Goal: Task Accomplishment & Management: Manage account settings

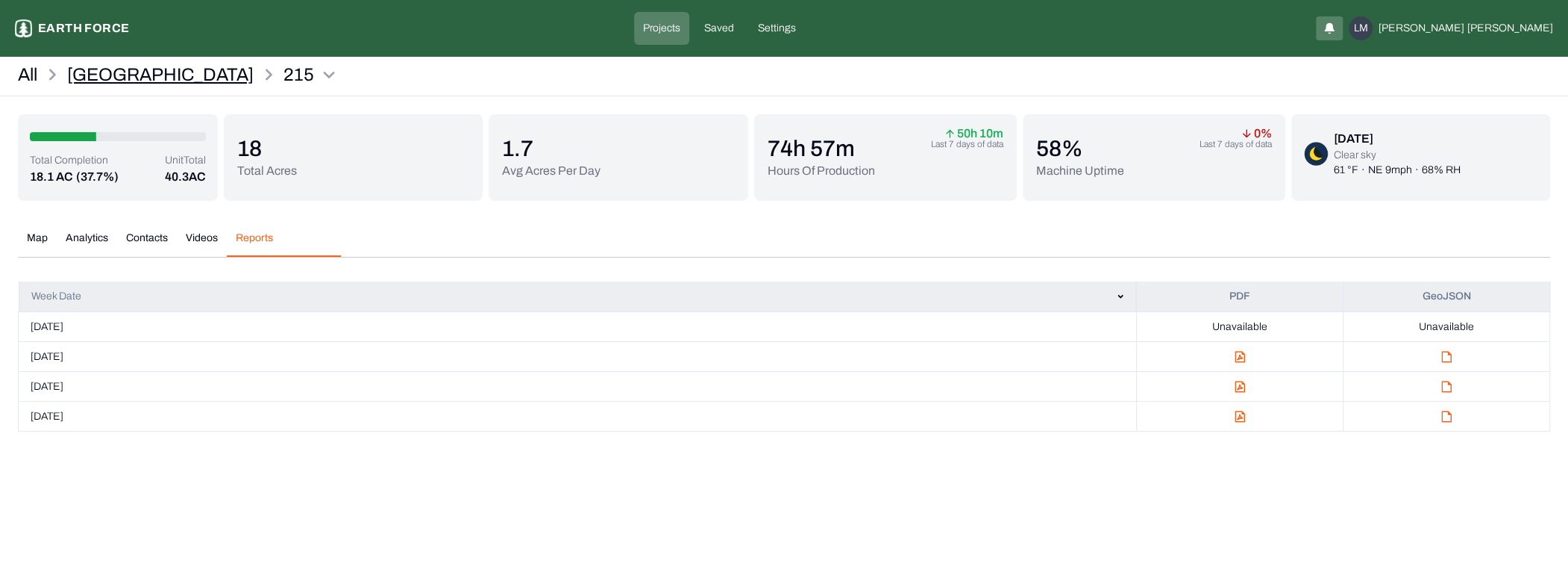
click at [114, 78] on p "[GEOGRAPHIC_DATA]" at bounding box center [161, 75] width 187 height 24
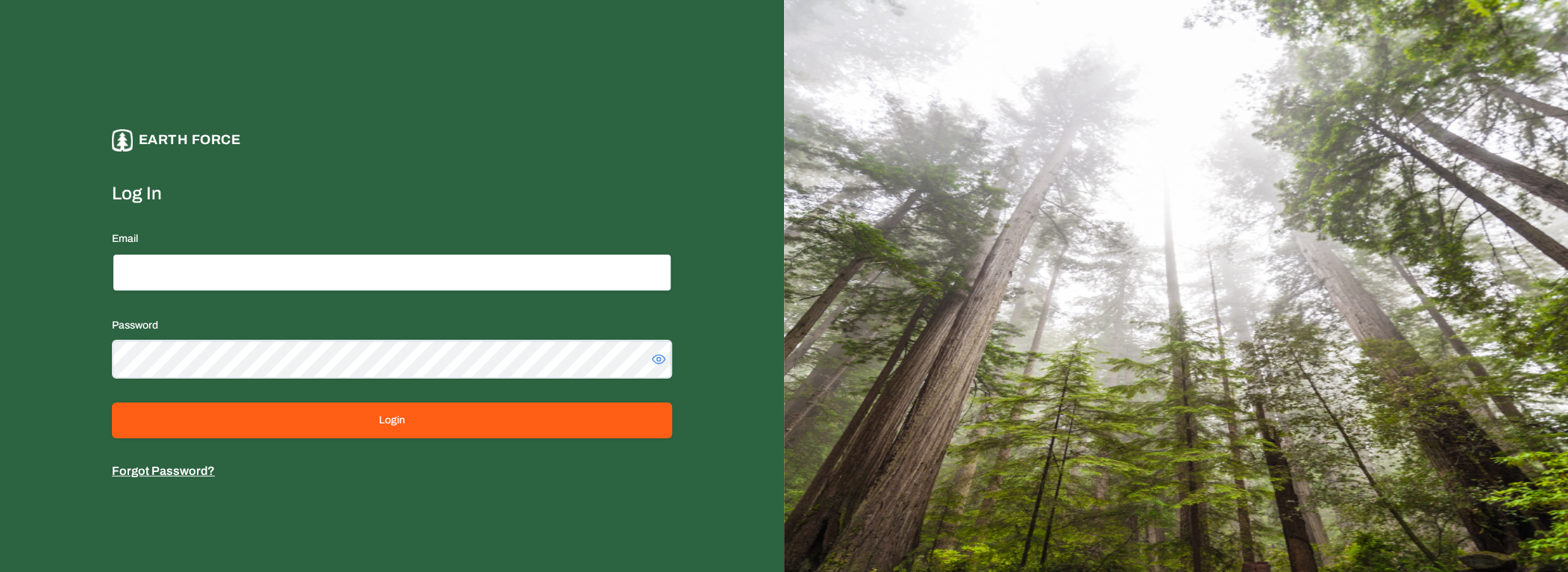
type input "**********"
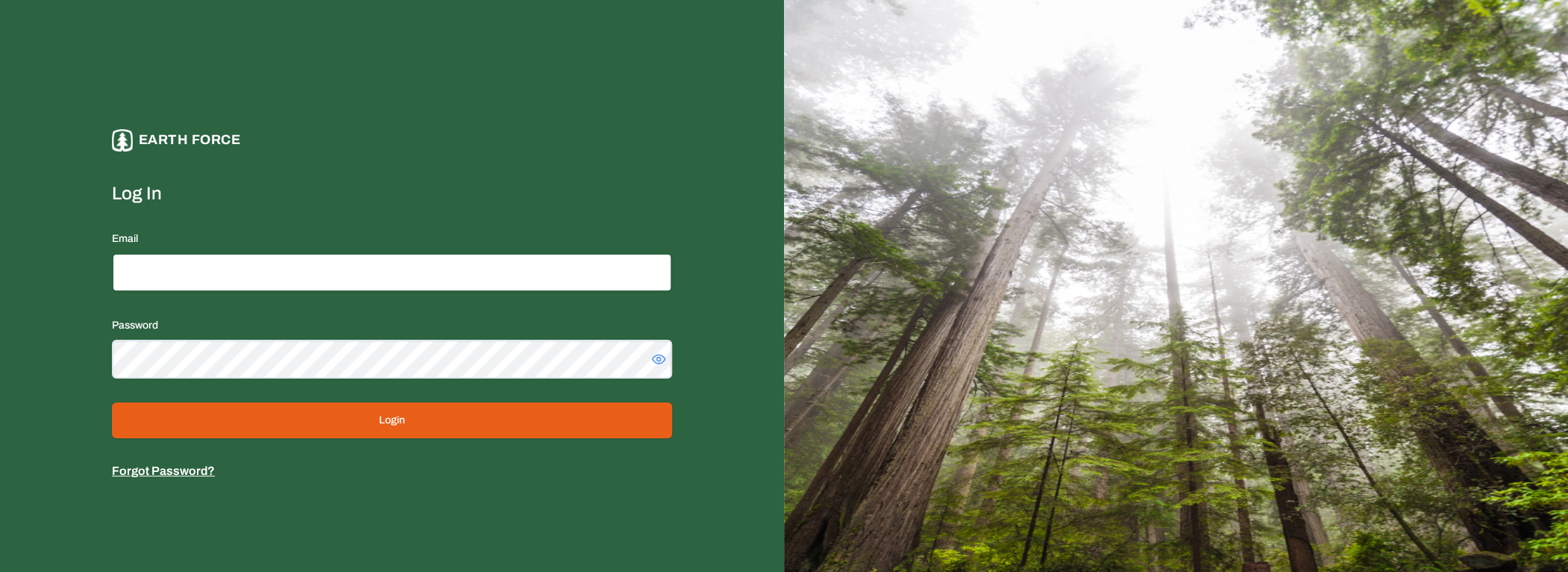
type input "**********"
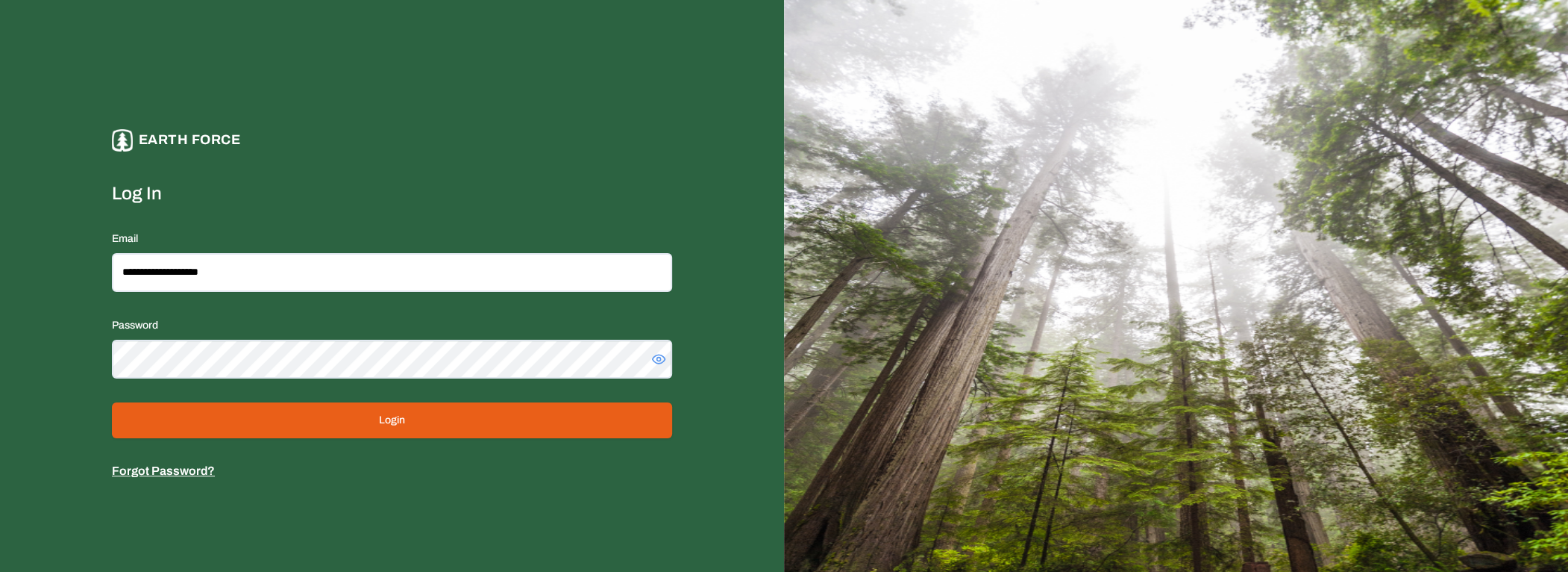
click at [573, 418] on button "Login" at bounding box center [392, 421] width 560 height 36
